Goal: Task Accomplishment & Management: Manage account settings

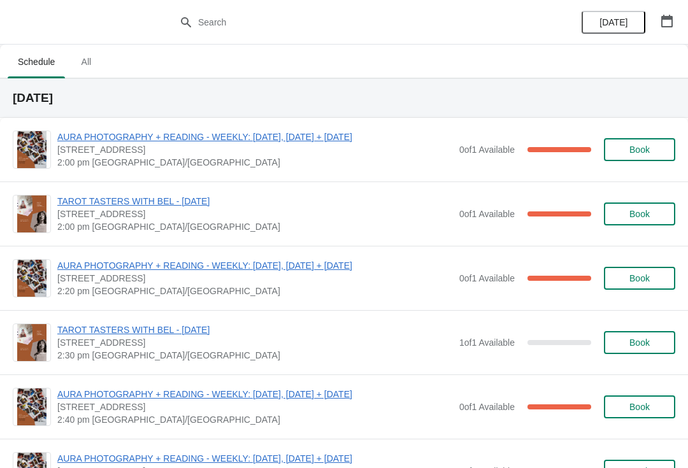
click at [246, 420] on span "2:40 pm [GEOGRAPHIC_DATA]/[GEOGRAPHIC_DATA]" at bounding box center [254, 419] width 395 height 13
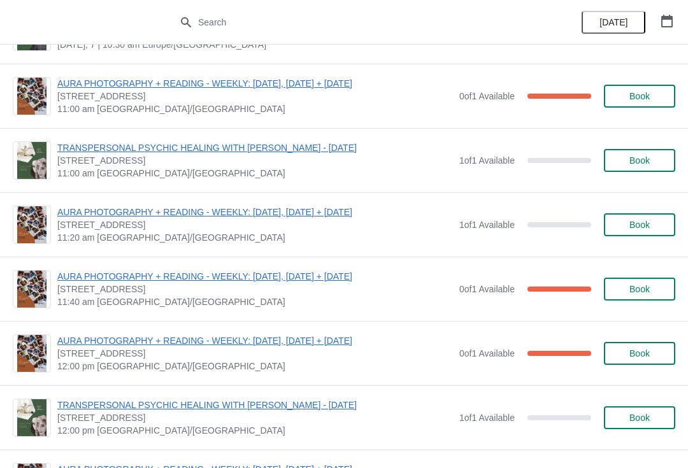
scroll to position [1059, 0]
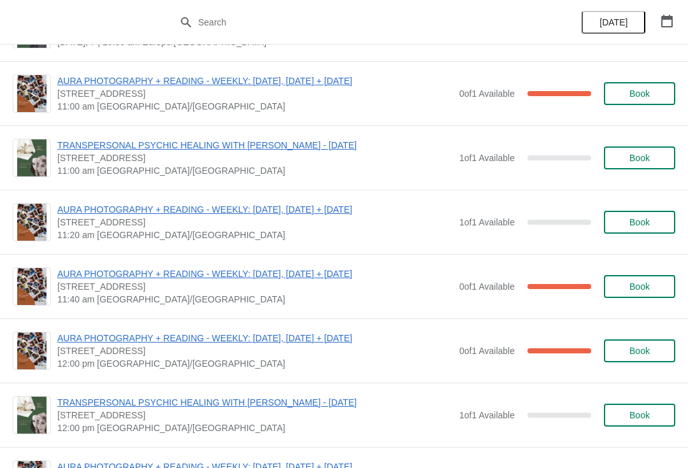
click at [667, 15] on icon "button" at bounding box center [666, 21] width 13 height 13
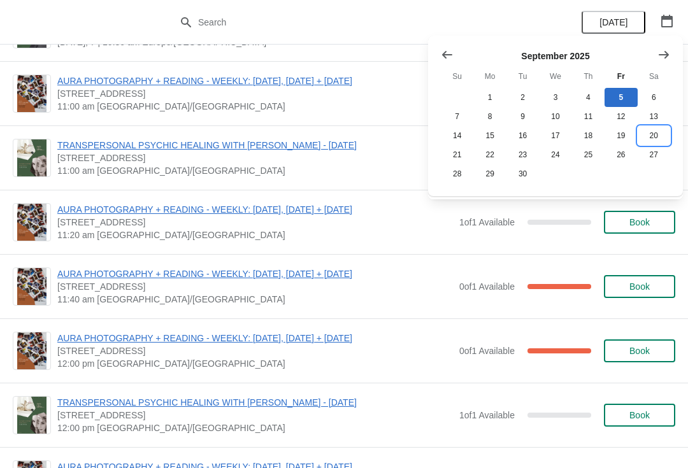
click at [652, 134] on button "20" at bounding box center [653, 135] width 32 height 19
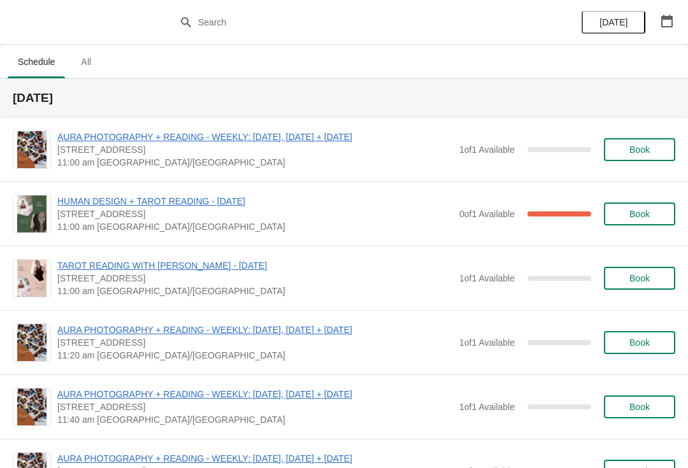
scroll to position [0, 0]
click at [667, 25] on icon "button" at bounding box center [666, 21] width 13 height 13
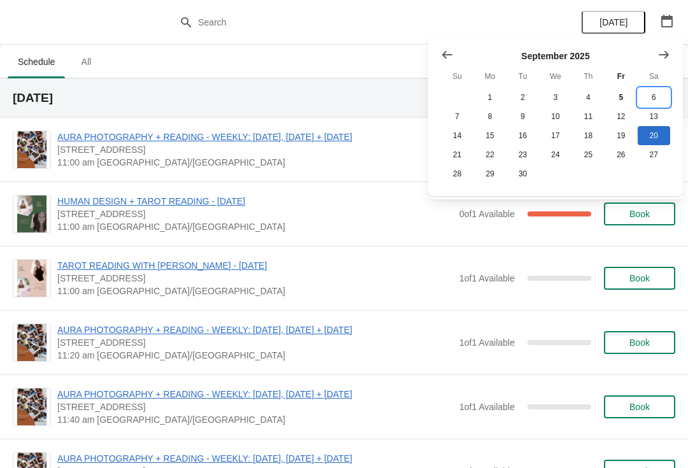
click at [656, 92] on button "6" at bounding box center [653, 97] width 32 height 19
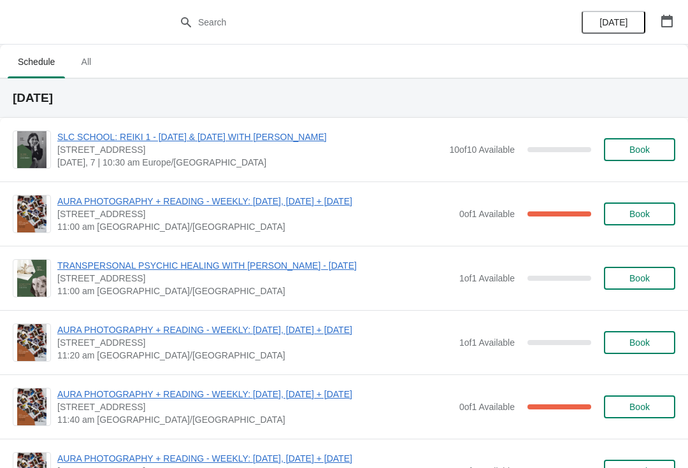
click at [374, 195] on span "AURA PHOTOGRAPHY + READING - WEEKLY: [DATE], [DATE] + [DATE]" at bounding box center [254, 201] width 395 height 13
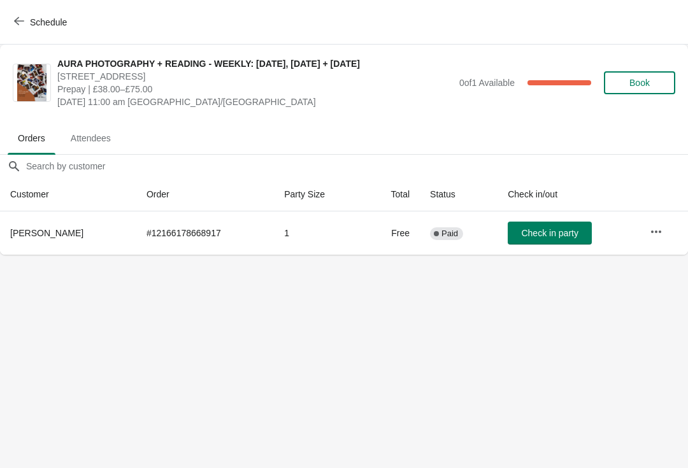
click at [50, 14] on button "Schedule" at bounding box center [41, 22] width 71 height 23
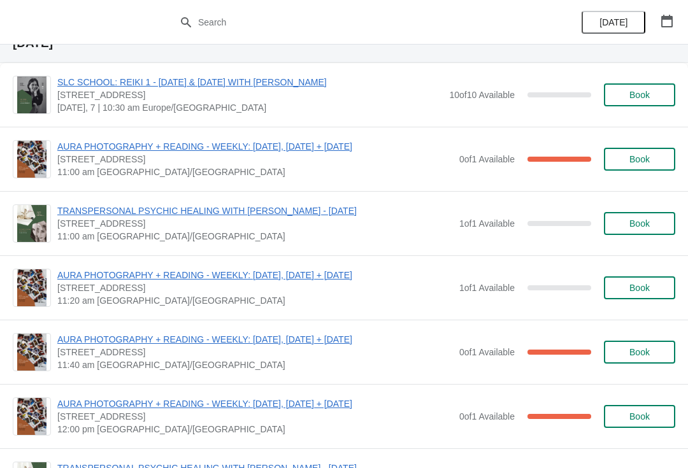
scroll to position [995, 0]
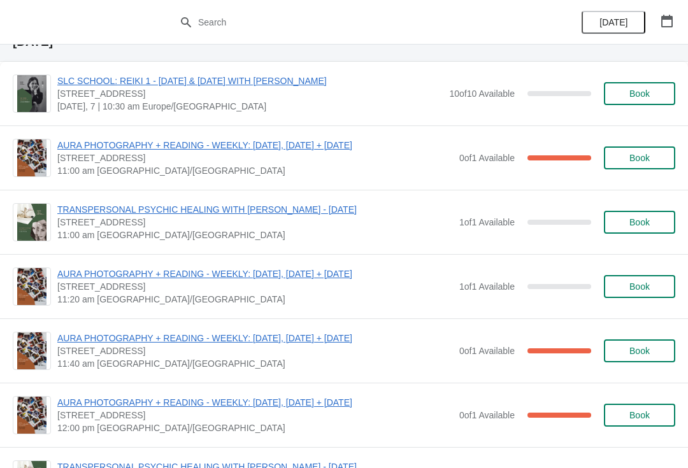
click at [297, 333] on span "AURA PHOTOGRAPHY + READING - WEEKLY: [DATE], [DATE] + [DATE]" at bounding box center [254, 338] width 395 height 13
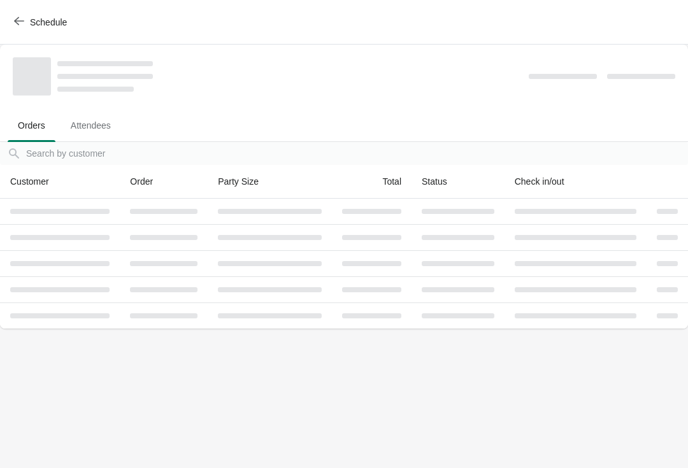
scroll to position [0, 0]
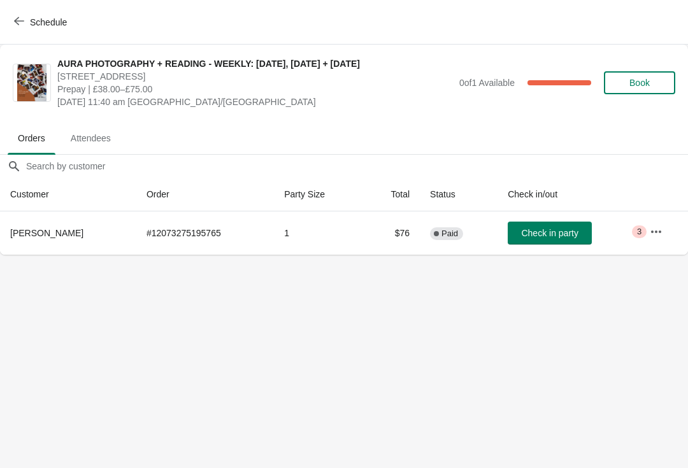
click at [59, 11] on button "Schedule" at bounding box center [41, 22] width 71 height 23
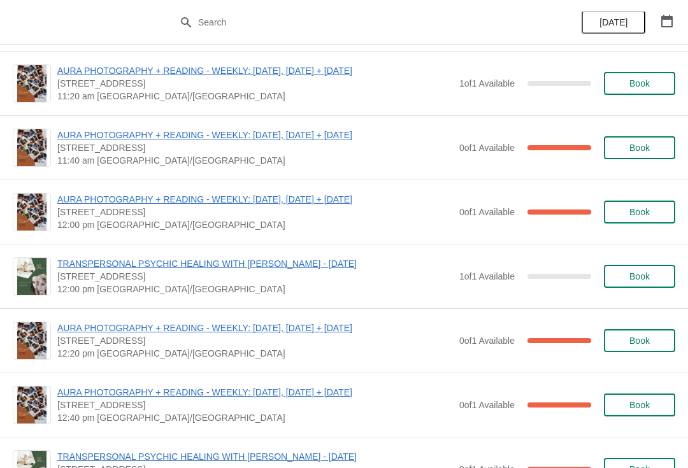
scroll to position [1204, 0]
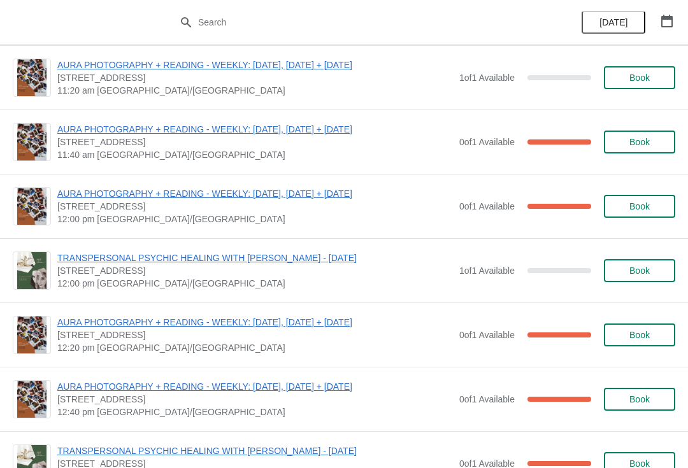
click at [350, 325] on span "AURA PHOTOGRAPHY + READING - WEEKLY: [DATE], [DATE] + [DATE]" at bounding box center [254, 322] width 395 height 13
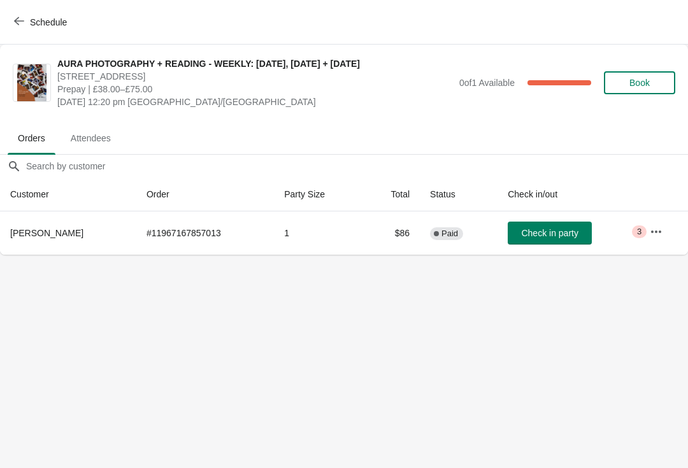
click at [62, 33] on button "Schedule" at bounding box center [41, 22] width 71 height 23
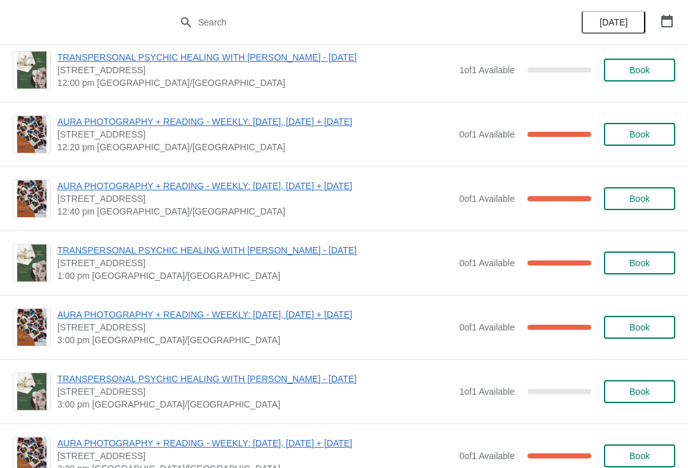
scroll to position [1427, 0]
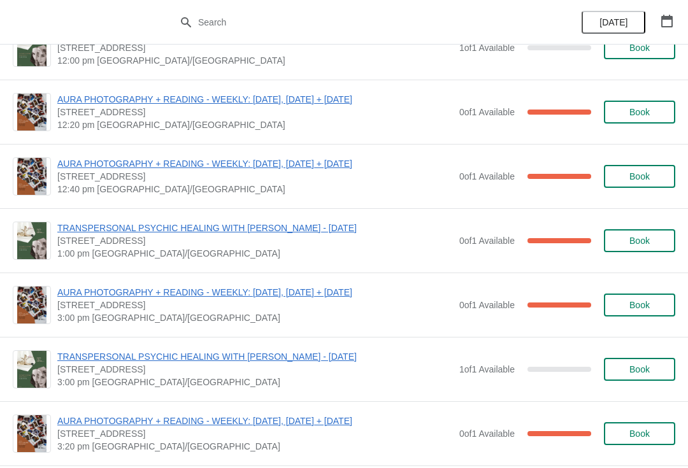
click at [335, 297] on span "AURA PHOTOGRAPHY + READING - WEEKLY: [DATE], [DATE] + [DATE]" at bounding box center [254, 292] width 395 height 13
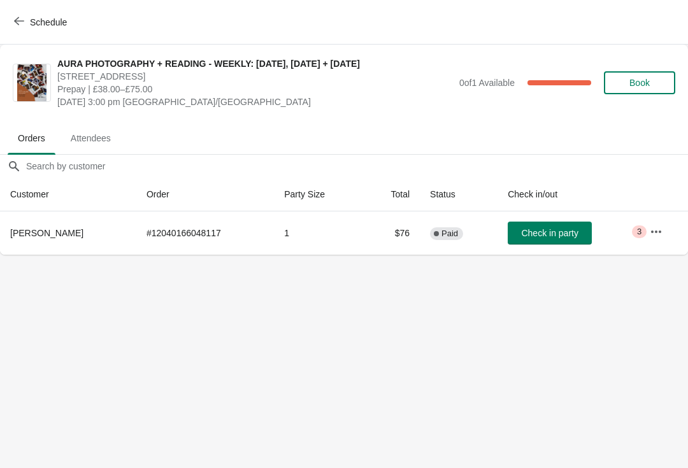
click at [56, 25] on span "Schedule" at bounding box center [48, 22] width 37 height 10
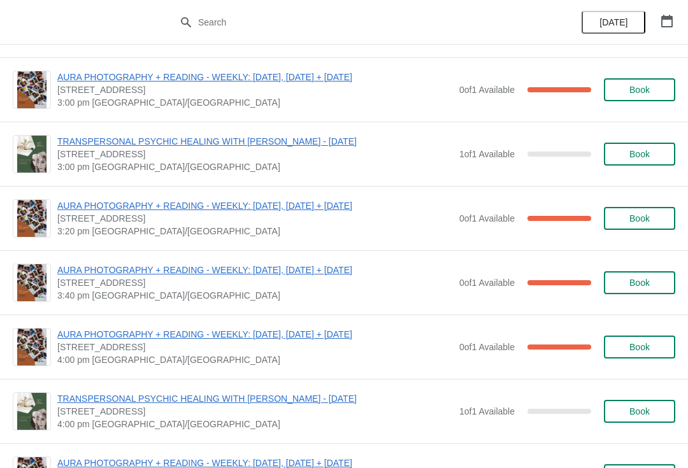
scroll to position [1694, 0]
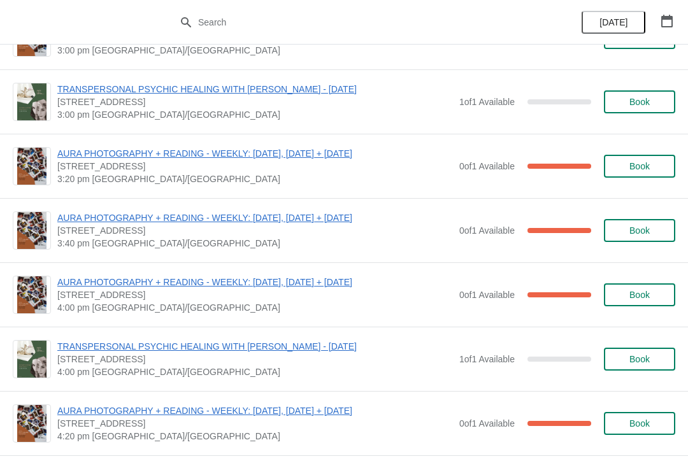
click at [349, 220] on span "AURA PHOTOGRAPHY + READING - WEEKLY: [DATE], [DATE] + [DATE]" at bounding box center [254, 217] width 395 height 13
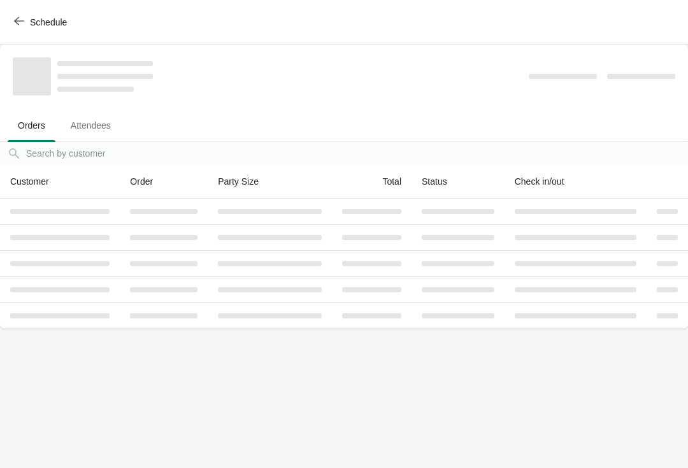
scroll to position [0, 0]
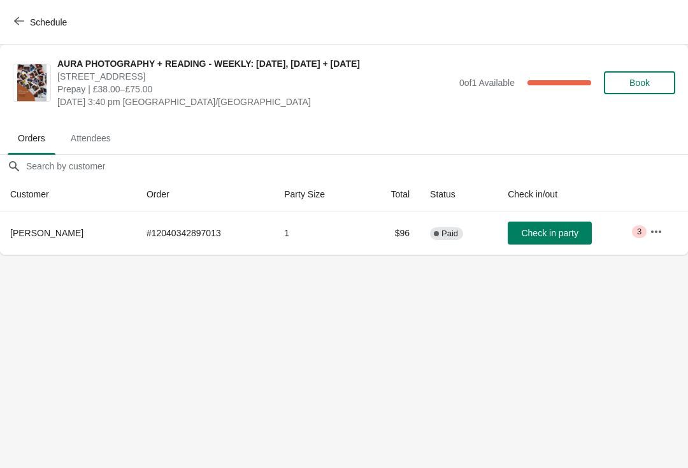
click at [67, 11] on button "Schedule" at bounding box center [41, 22] width 71 height 23
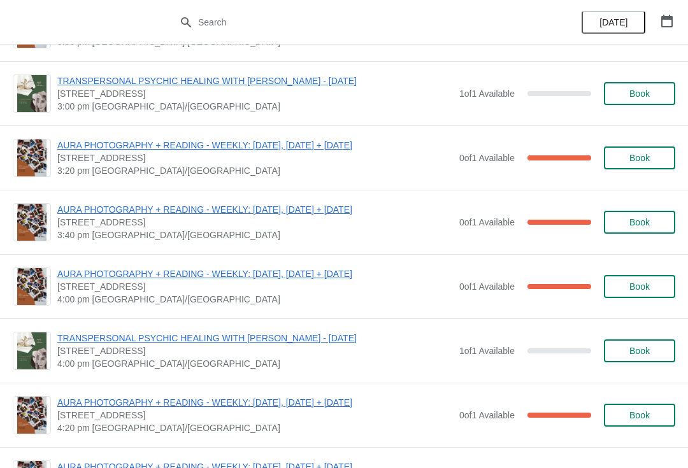
scroll to position [1705, 0]
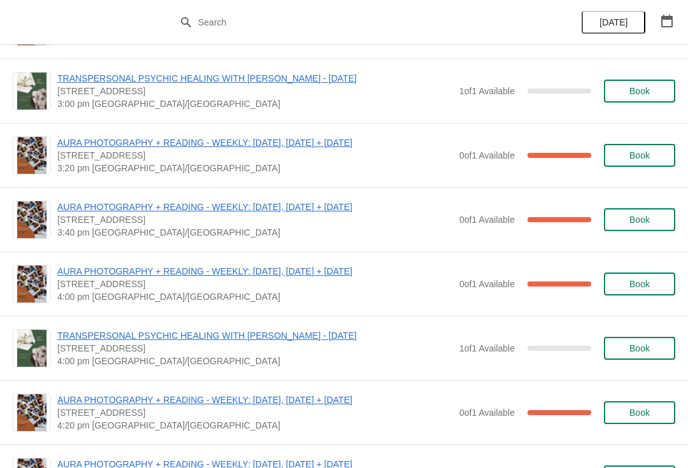
click at [293, 275] on span "AURA PHOTOGRAPHY + READING - WEEKLY: [DATE], [DATE] + [DATE]" at bounding box center [254, 271] width 395 height 13
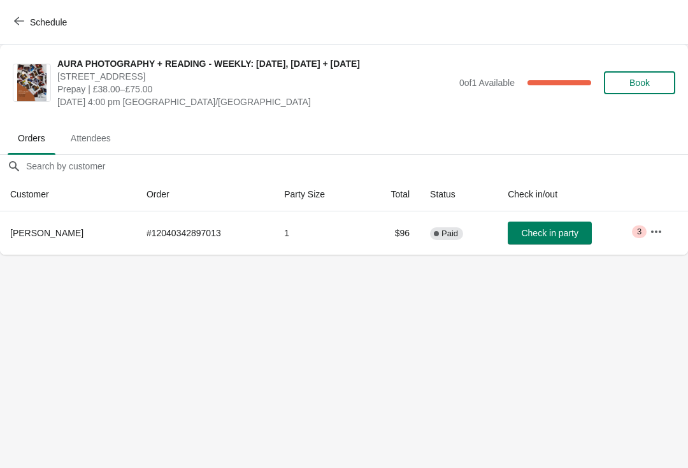
click at [44, 23] on span "Schedule" at bounding box center [48, 22] width 37 height 10
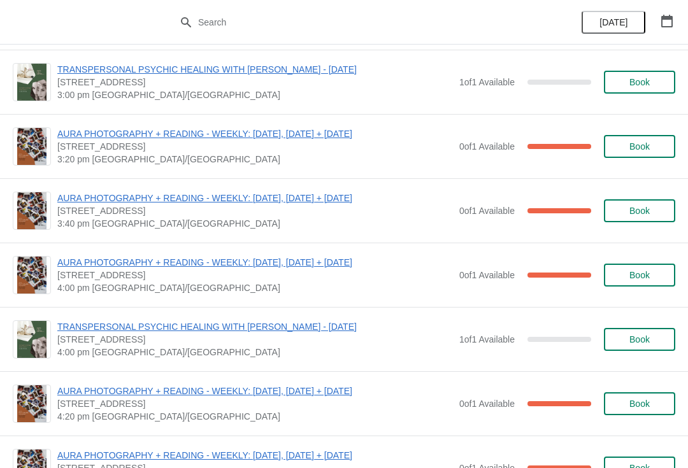
scroll to position [1756, 0]
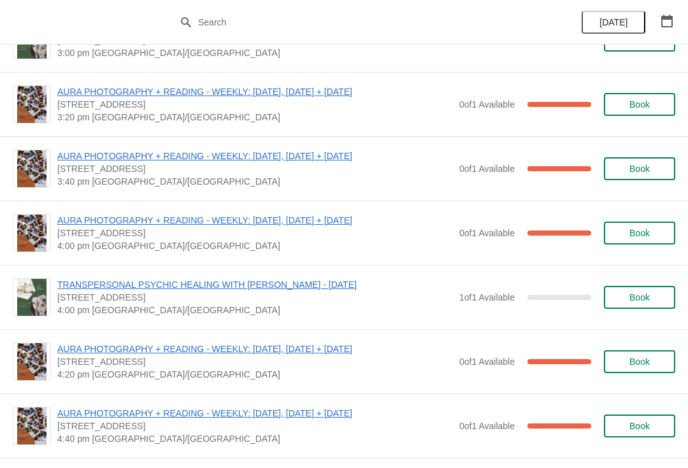
click at [314, 346] on span "AURA PHOTOGRAPHY + READING - WEEKLY: [DATE], [DATE] + [DATE]" at bounding box center [254, 349] width 395 height 13
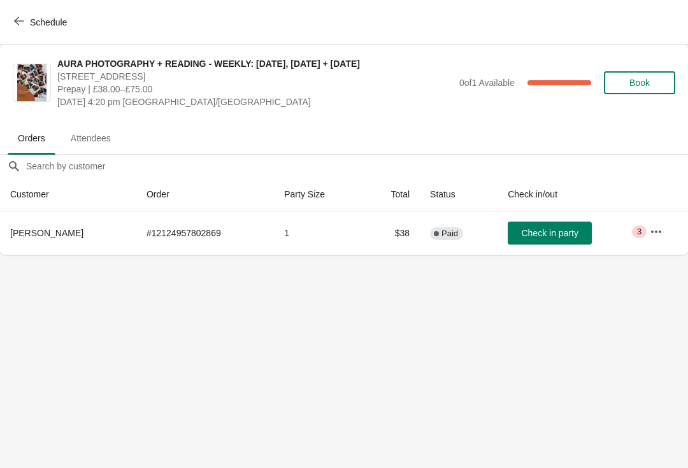
click at [658, 223] on button "button" at bounding box center [655, 231] width 23 height 23
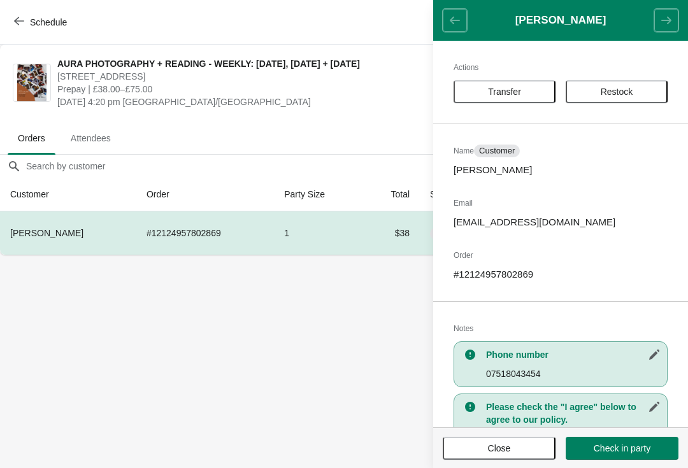
click at [522, 97] on button "Transfer" at bounding box center [504, 91] width 102 height 23
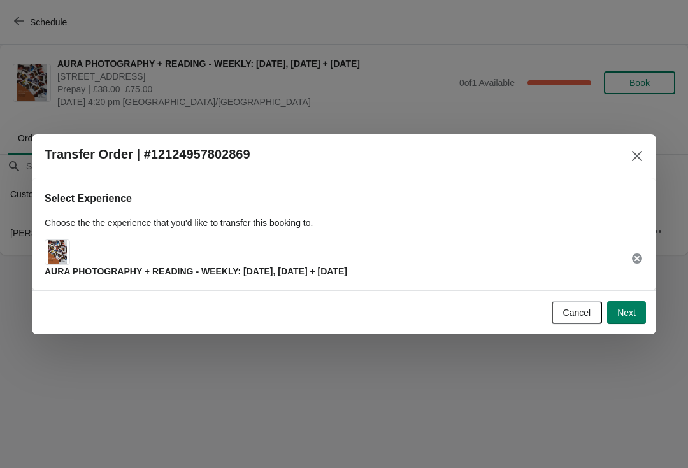
click at [627, 307] on span "Next" at bounding box center [626, 312] width 18 height 10
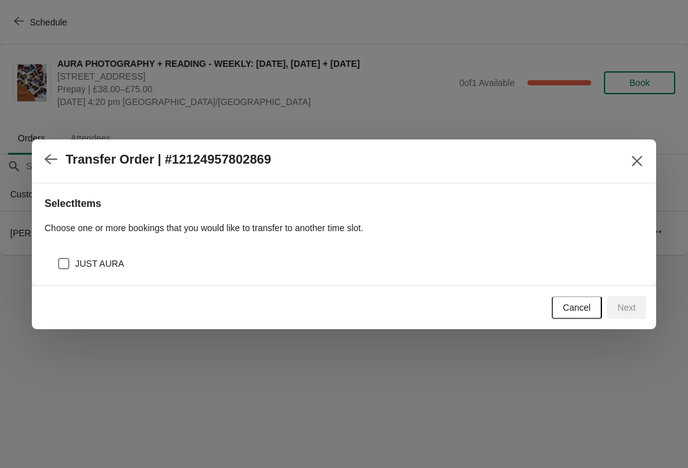
click at [326, 250] on div "JUST AURA" at bounding box center [344, 258] width 598 height 28
click at [542, 256] on div "JUST AURA" at bounding box center [350, 264] width 586 height 18
click at [83, 264] on span "JUST AURA" at bounding box center [99, 263] width 49 height 13
click at [59, 258] on input "JUST AURA" at bounding box center [58, 258] width 1 height 1
checkbox input "true"
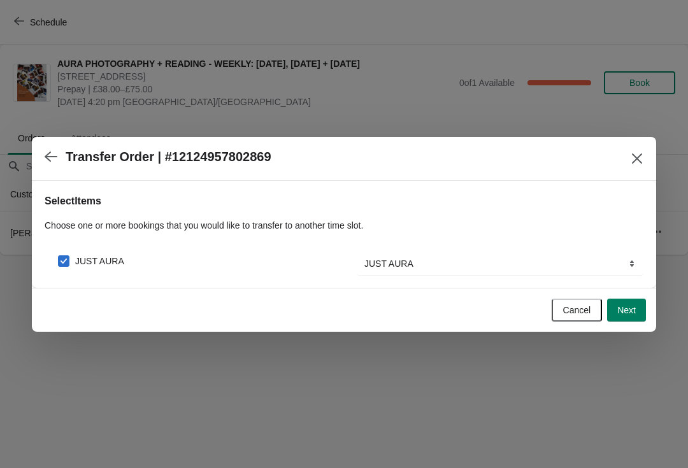
click at [640, 313] on button "Next" at bounding box center [626, 310] width 39 height 23
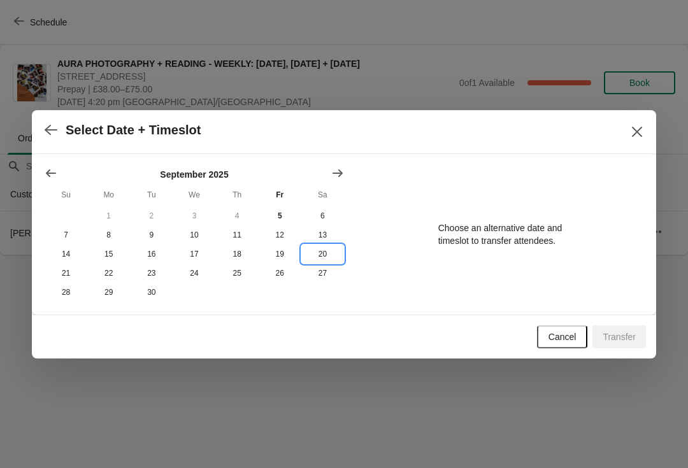
click at [322, 256] on button "20" at bounding box center [322, 253] width 43 height 19
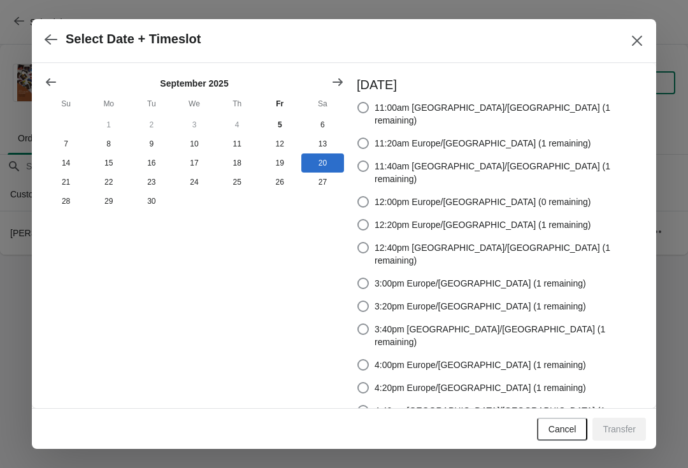
click at [369, 277] on span at bounding box center [363, 283] width 13 height 13
click at [358, 278] on input "3:00pm Europe/[GEOGRAPHIC_DATA] (1 remaining)" at bounding box center [357, 278] width 1 height 1
radio input "true"
click at [623, 425] on span "Transfer" at bounding box center [618, 429] width 33 height 10
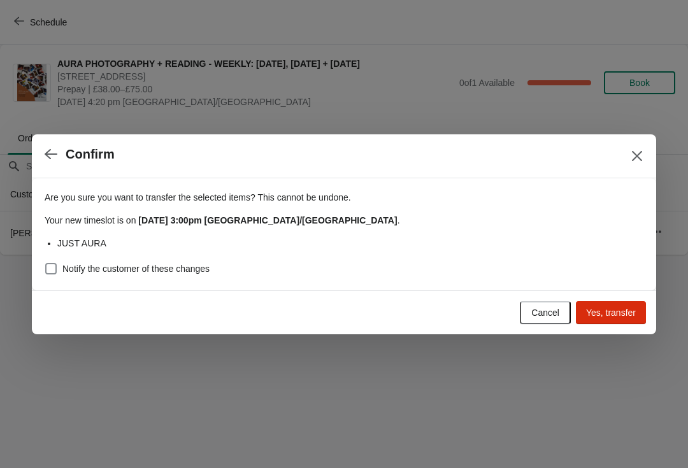
click at [158, 267] on span "Notify the customer of these changes" at bounding box center [135, 268] width 147 height 13
click at [46, 264] on input "Notify the customer of these changes" at bounding box center [45, 263] width 1 height 1
checkbox input "true"
click at [611, 307] on span "Yes, transfer" at bounding box center [611, 312] width 50 height 10
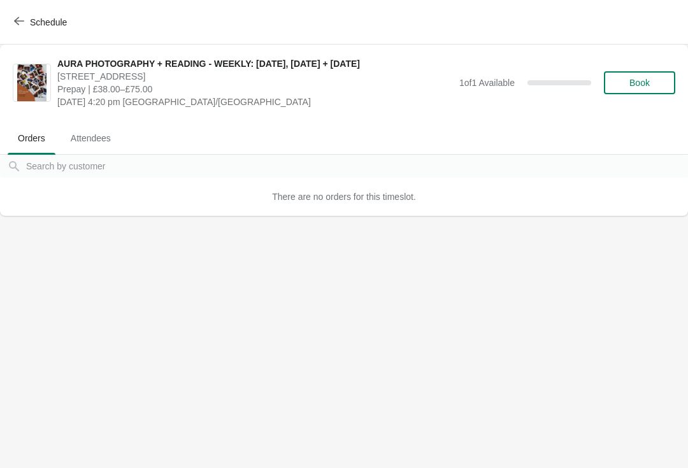
click at [52, 18] on span "Schedule" at bounding box center [48, 22] width 37 height 10
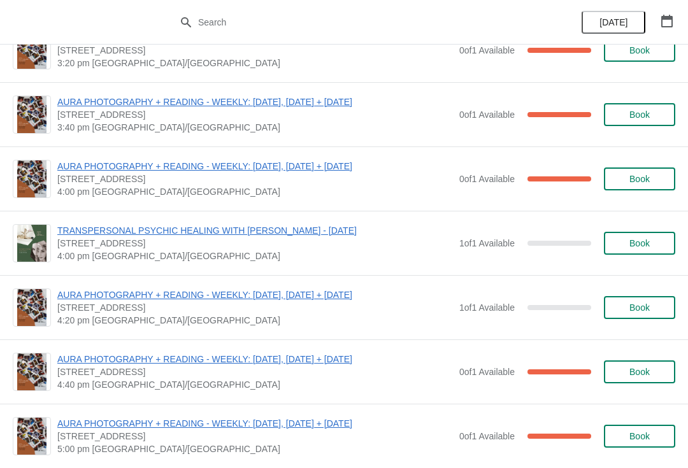
scroll to position [1841, 0]
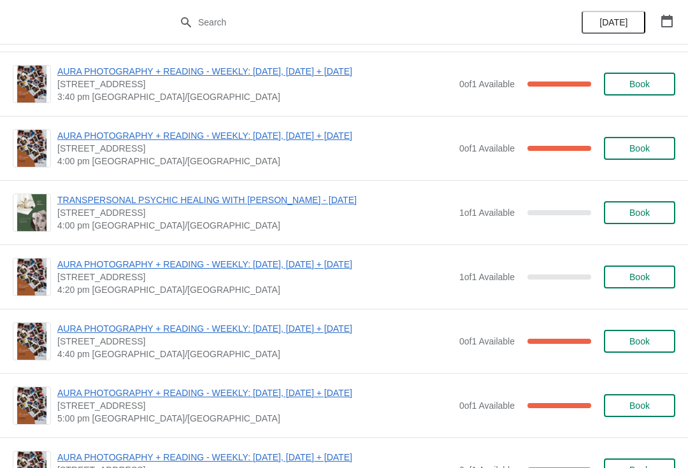
click at [290, 327] on span "AURA PHOTOGRAPHY + READING - WEEKLY: [DATE], [DATE] + [DATE]" at bounding box center [254, 328] width 395 height 13
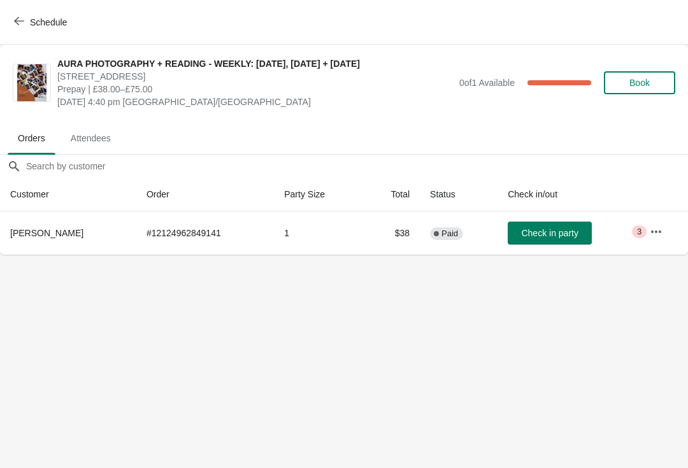
click at [659, 225] on icon "button" at bounding box center [655, 231] width 13 height 13
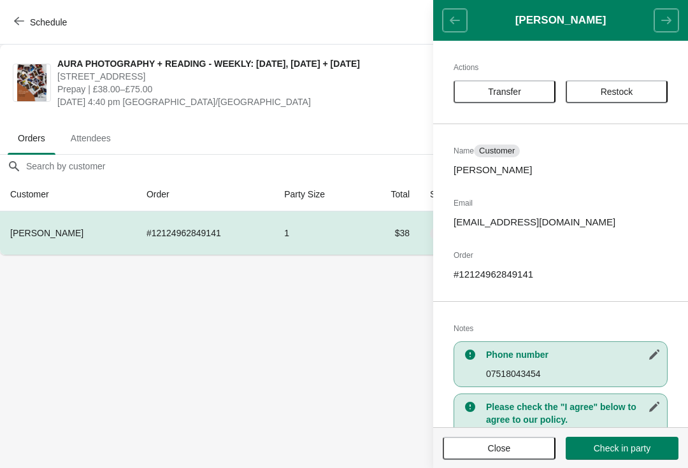
click at [525, 81] on button "Transfer" at bounding box center [504, 91] width 102 height 23
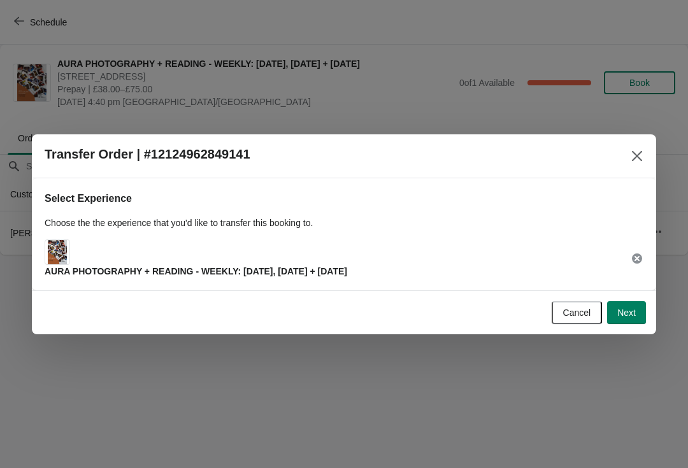
click at [632, 307] on span "Next" at bounding box center [626, 312] width 18 height 10
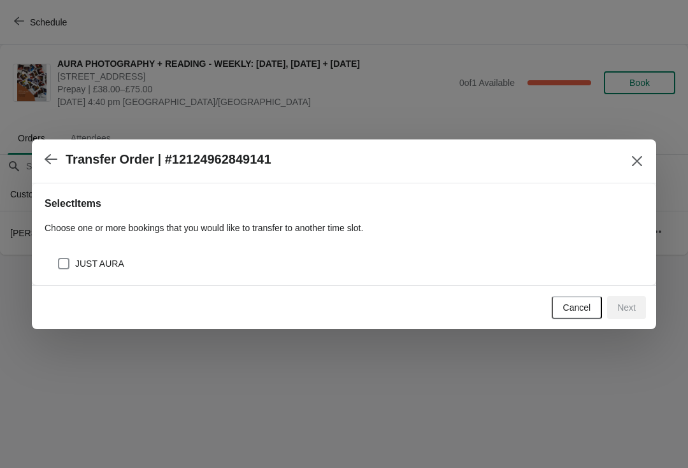
click at [355, 255] on div "JUST AURA" at bounding box center [350, 264] width 586 height 18
click at [213, 246] on div "JUST AURA" at bounding box center [344, 258] width 598 height 28
click at [76, 255] on label "JUST AURA" at bounding box center [90, 264] width 67 height 18
click at [59, 258] on input "JUST AURA" at bounding box center [58, 258] width 1 height 1
checkbox input "true"
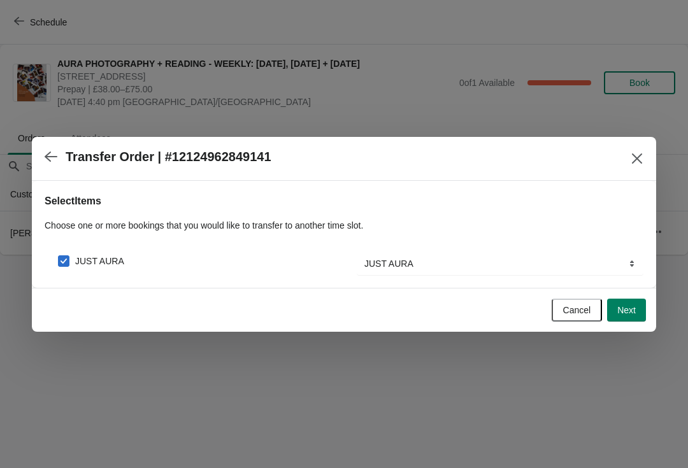
click at [633, 300] on button "Next" at bounding box center [626, 310] width 39 height 23
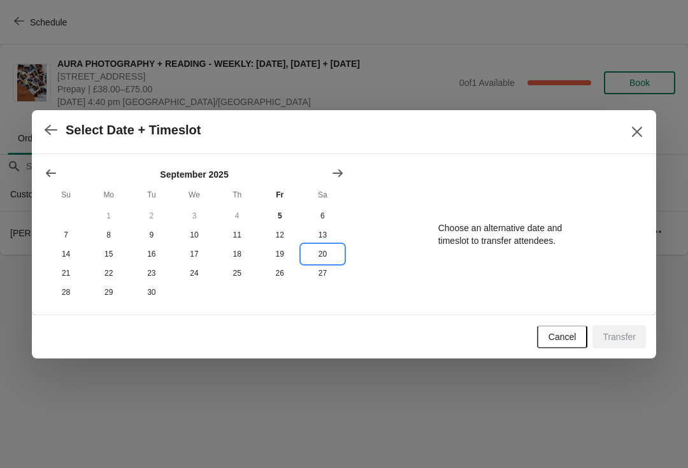
click at [325, 248] on button "20" at bounding box center [322, 253] width 43 height 19
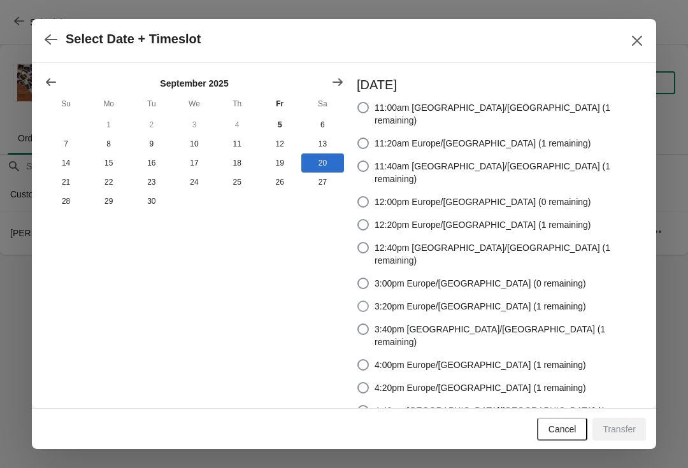
click at [425, 297] on label "3:20pm Europe/[GEOGRAPHIC_DATA] (1 remaining)" at bounding box center [471, 306] width 229 height 18
click at [358, 300] on input "3:20pm Europe/[GEOGRAPHIC_DATA] (1 remaining)" at bounding box center [357, 300] width 1 height 1
radio input "true"
click at [623, 425] on span "Transfer" at bounding box center [618, 429] width 33 height 10
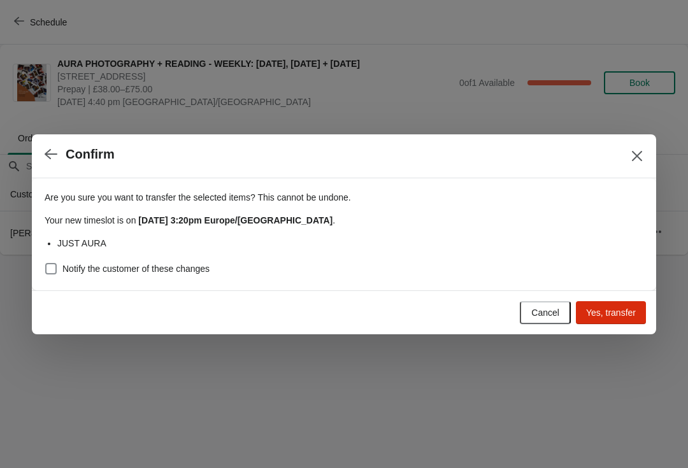
click at [82, 266] on span "Notify the customer of these changes" at bounding box center [135, 268] width 147 height 13
click at [46, 264] on input "Notify the customer of these changes" at bounding box center [45, 263] width 1 height 1
checkbox input "true"
click at [621, 313] on span "Yes, transfer" at bounding box center [611, 312] width 50 height 10
